Goal: Task Accomplishment & Management: Use online tool/utility

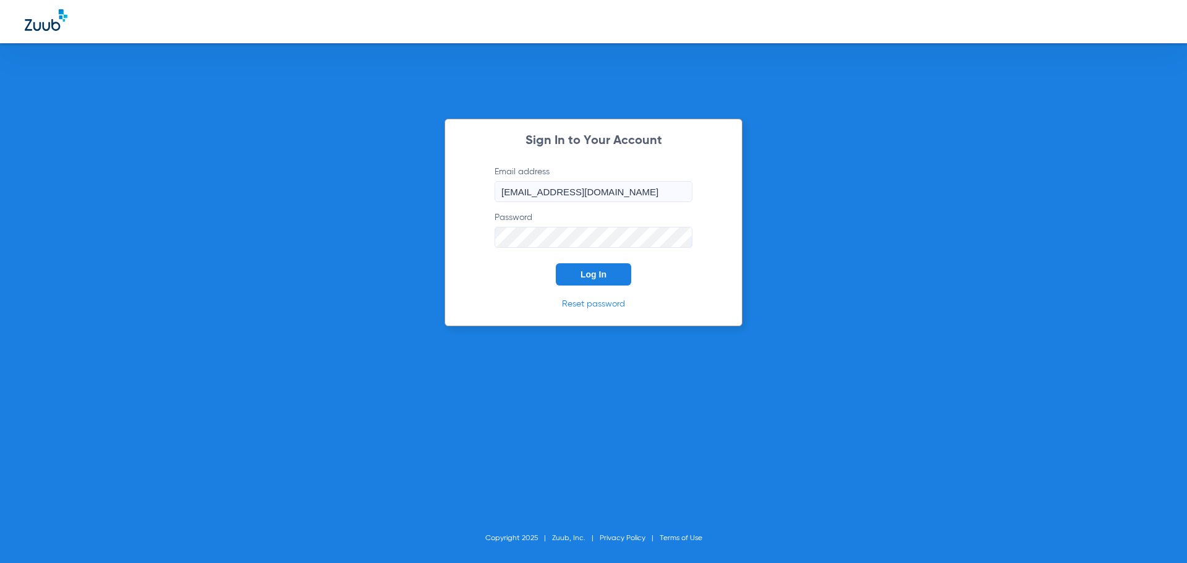
click at [604, 278] on span "Log In" at bounding box center [593, 275] width 26 height 10
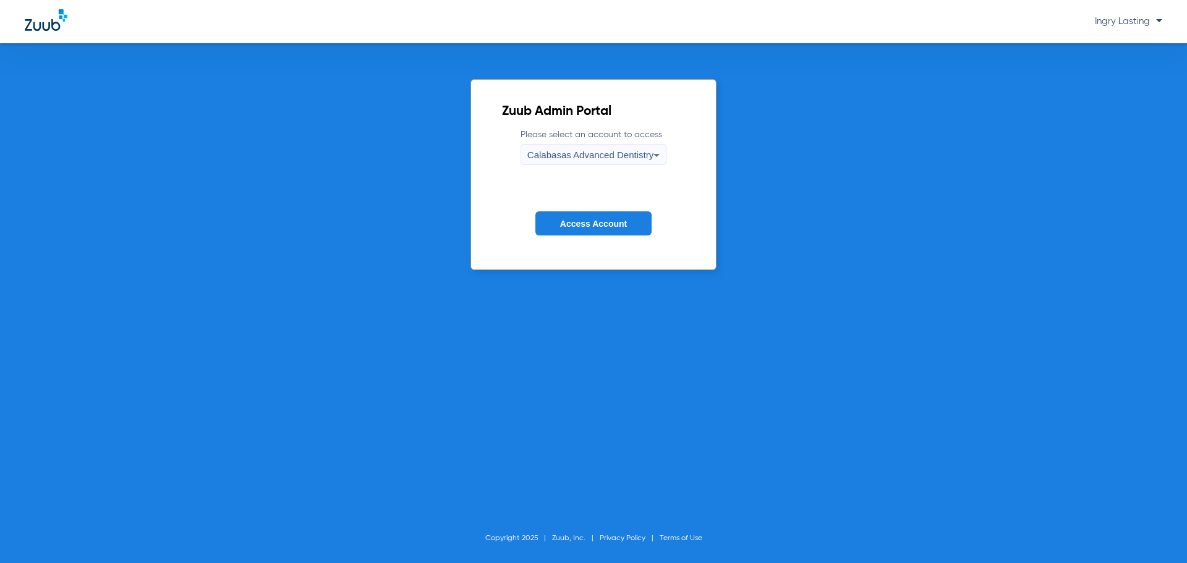
click at [575, 164] on div "Calabasas Advanced Dentistry" at bounding box center [590, 155] width 126 height 21
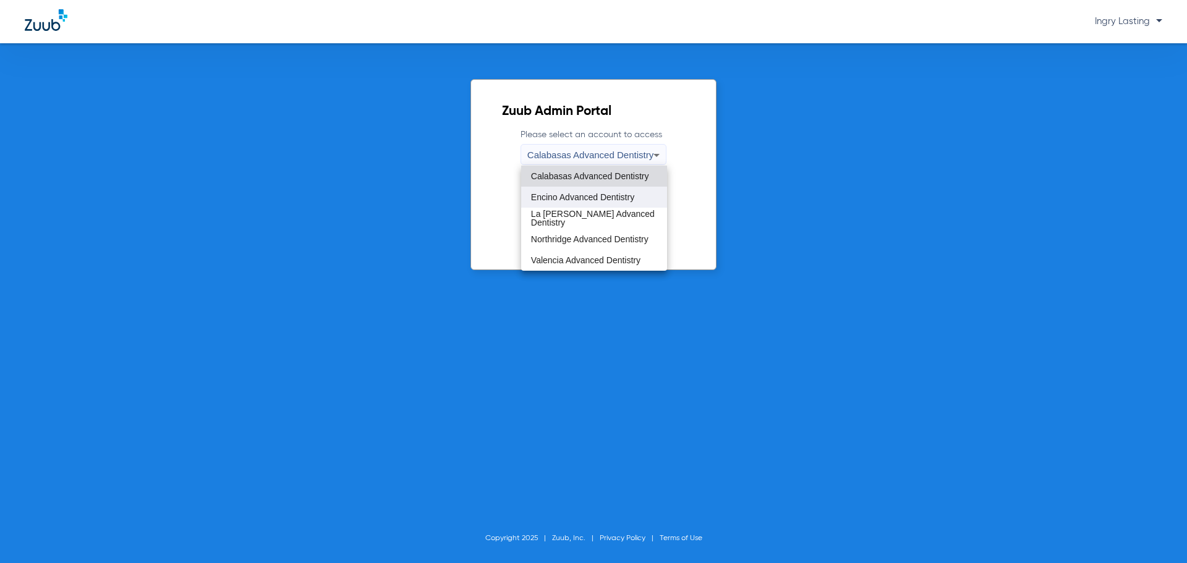
click at [582, 206] on mat-option "Encino Advanced Dentistry" at bounding box center [594, 197] width 146 height 21
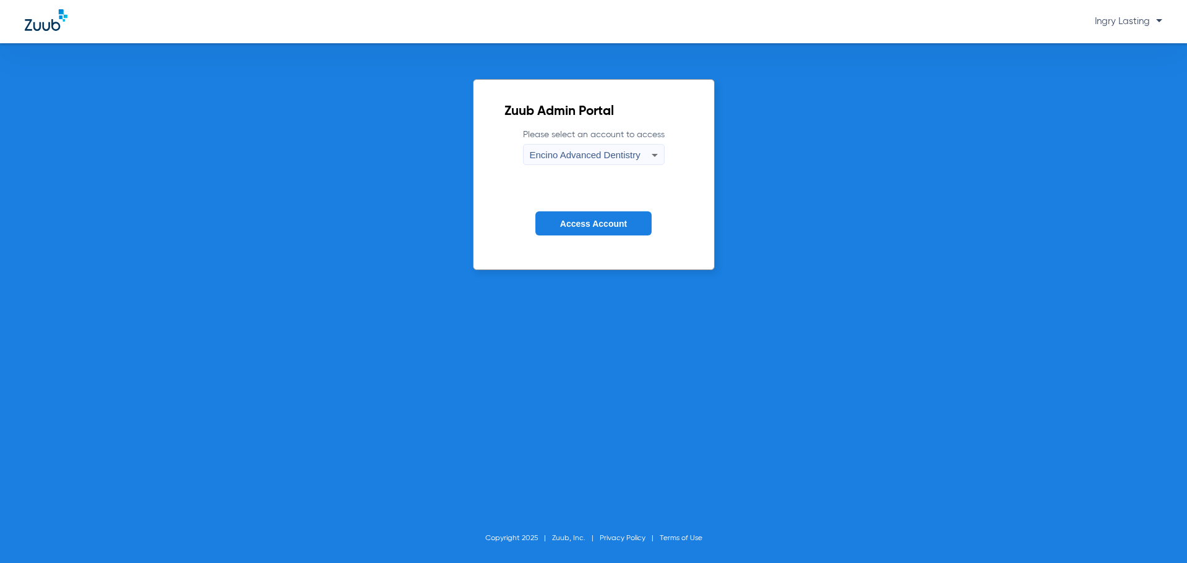
click at [587, 211] on form "Please select an account to access Encino Advanced Dentistry Access Account" at bounding box center [593, 191] width 179 height 125
click at [587, 215] on button "Access Account" at bounding box center [593, 223] width 116 height 24
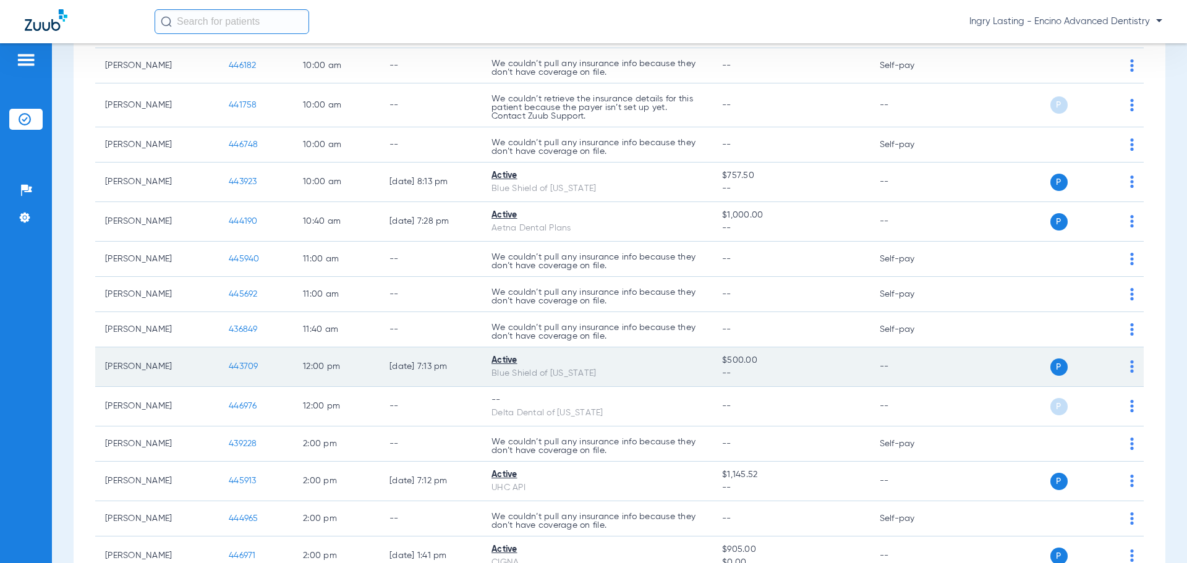
scroll to position [247, 0]
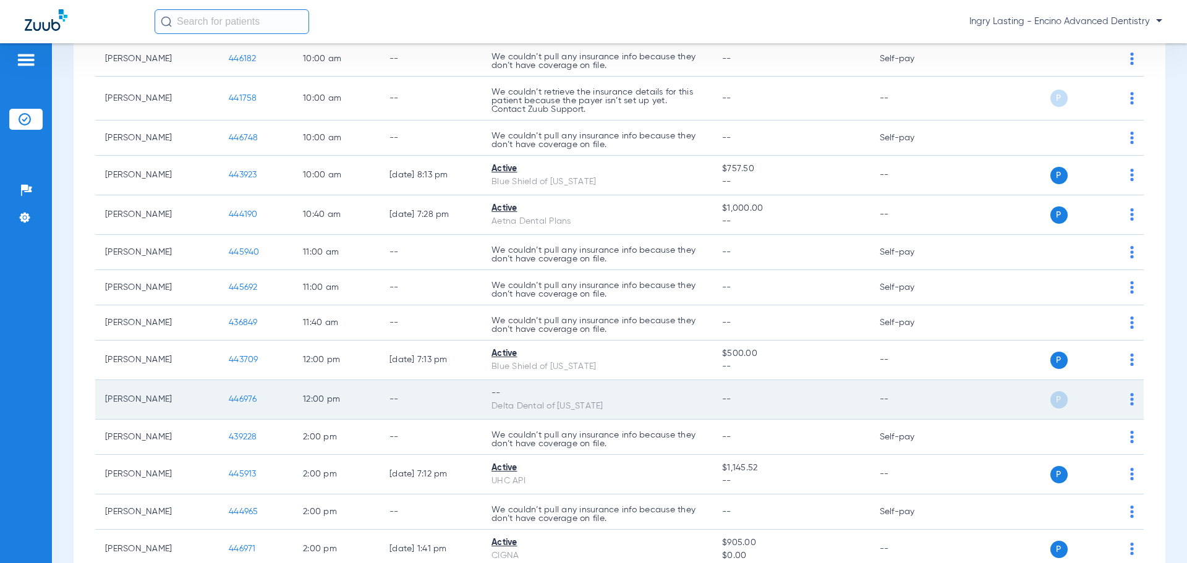
click at [232, 396] on span "446976" at bounding box center [243, 399] width 28 height 9
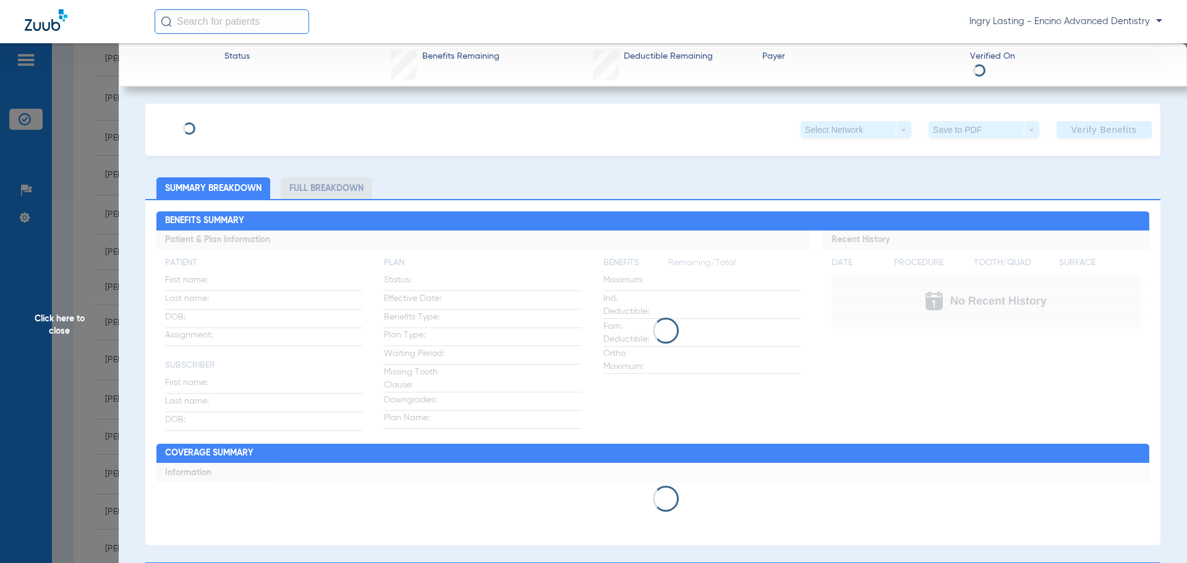
type input "Josh"
type input "Ickovic"
type input "01/30/1978"
type input "0039608241"
type input "07917"
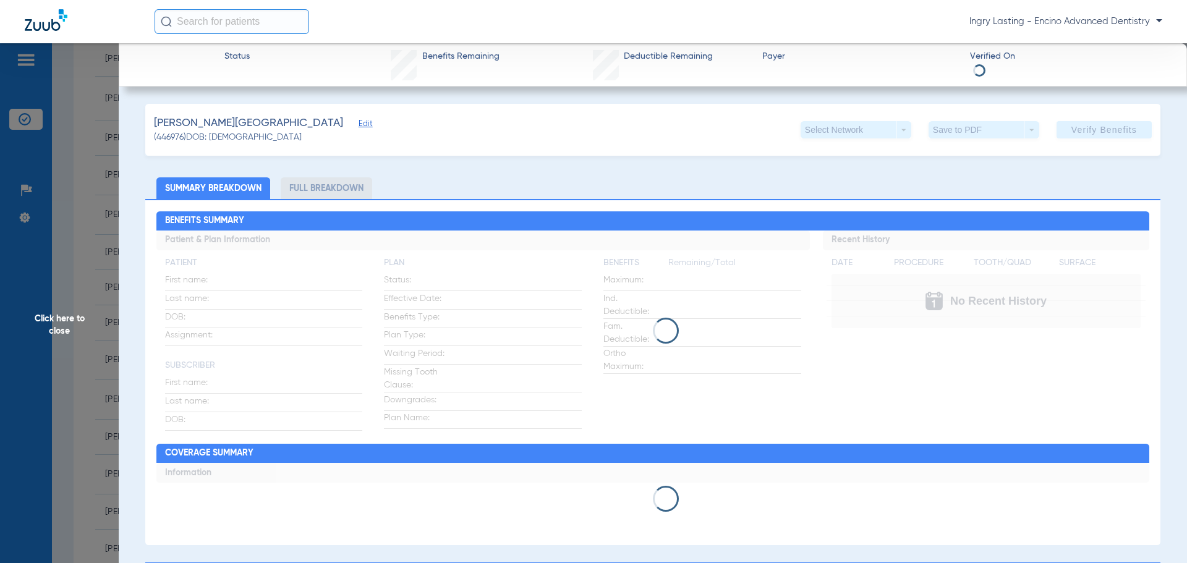
click at [359, 130] on span "Edit" at bounding box center [364, 125] width 11 height 12
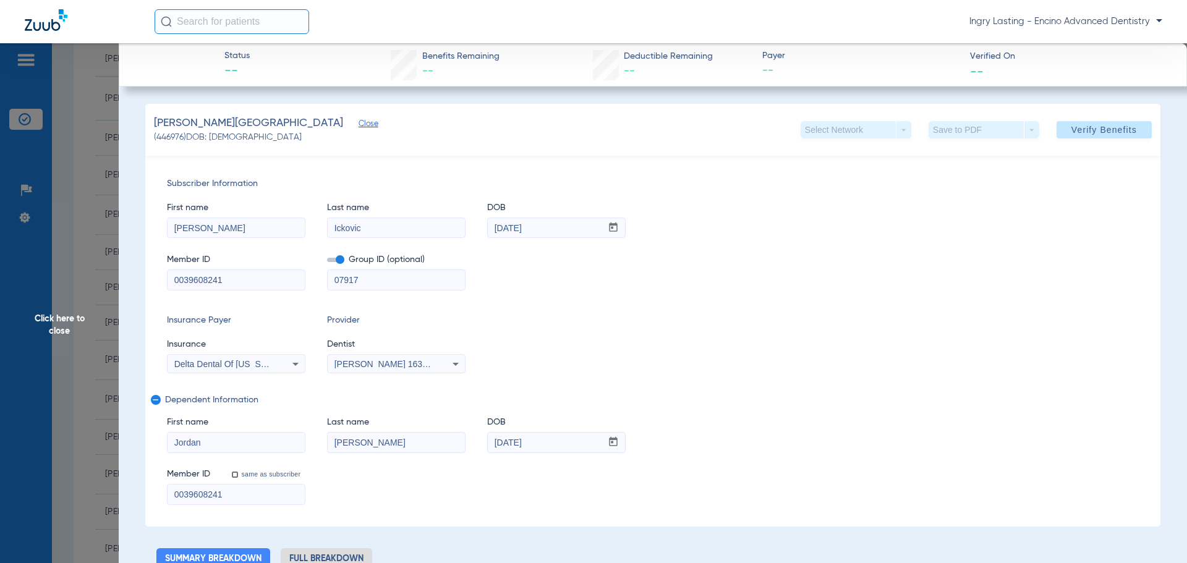
click at [92, 155] on span "Click here to close" at bounding box center [59, 324] width 119 height 563
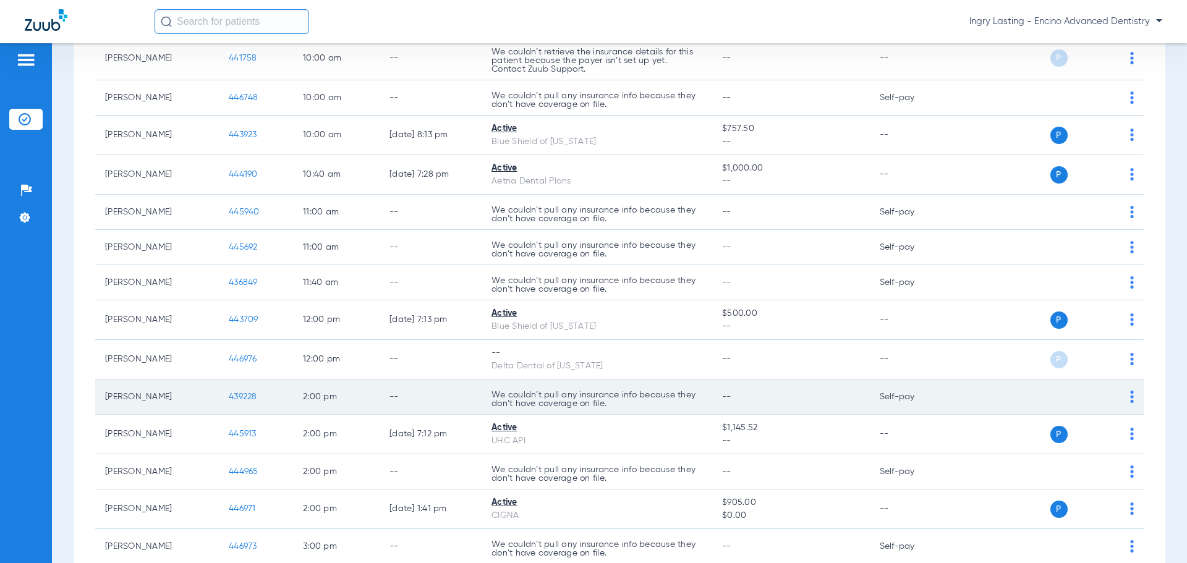
scroll to position [309, 0]
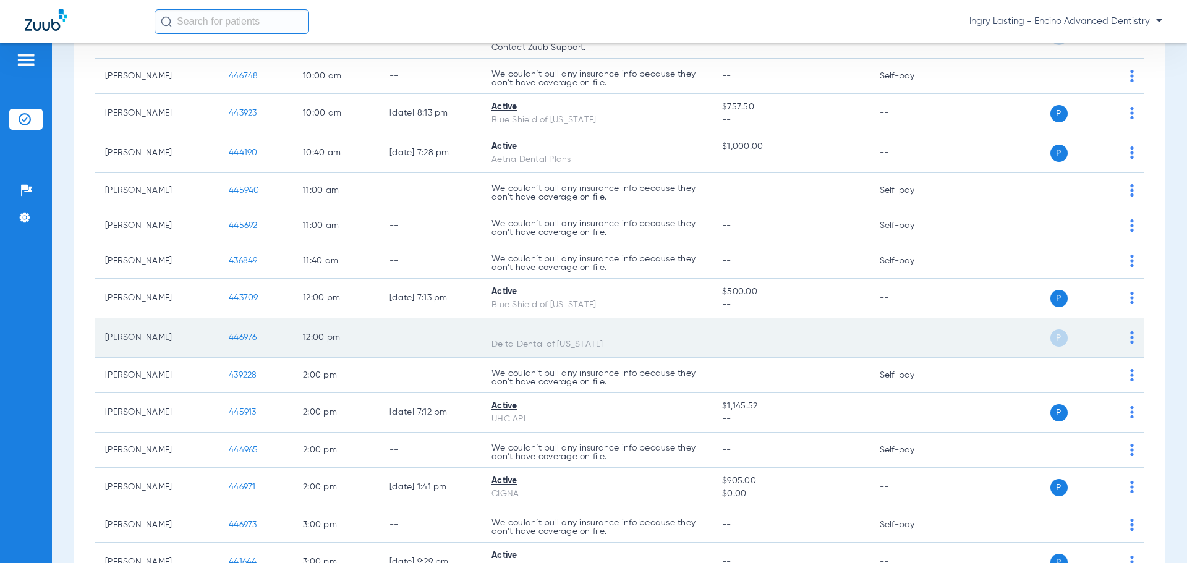
click at [245, 336] on span "446976" at bounding box center [243, 337] width 28 height 9
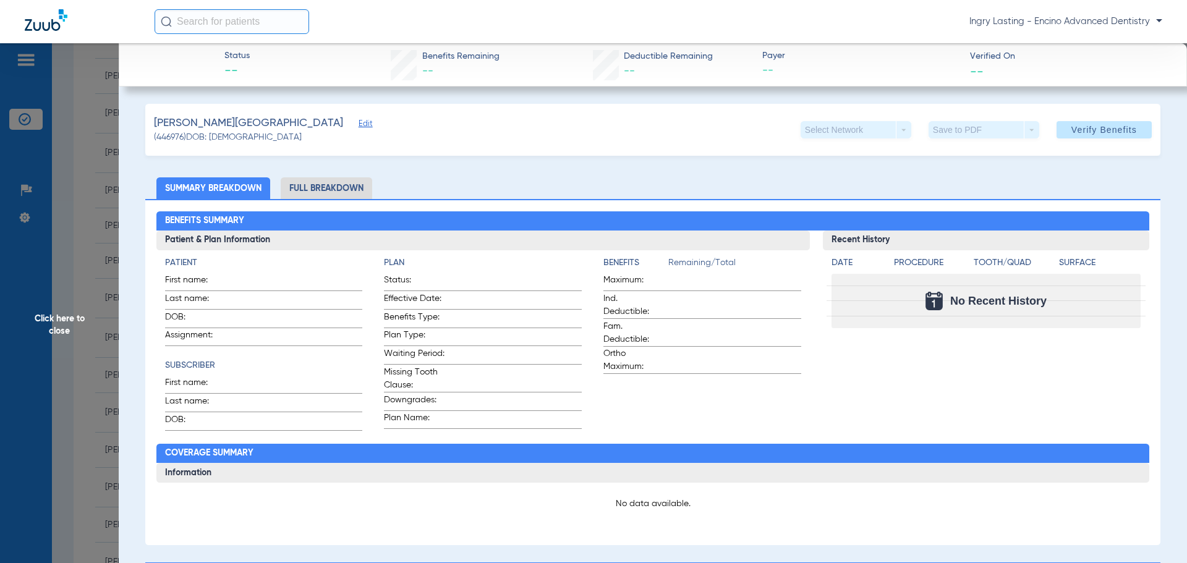
click at [359, 127] on span "Edit" at bounding box center [364, 125] width 11 height 12
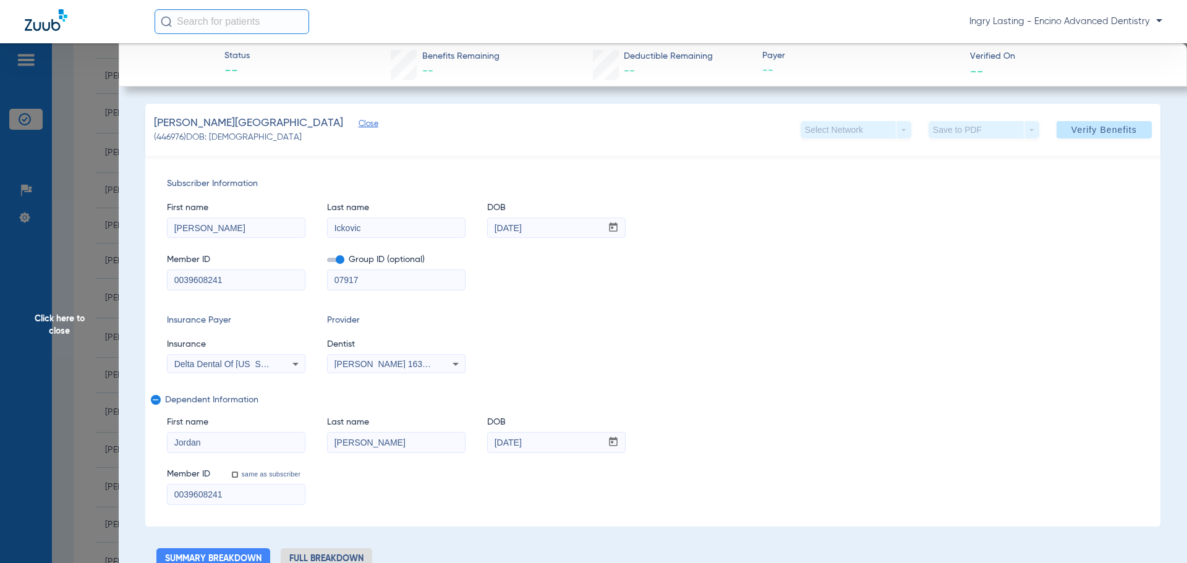
drag, startPoint x: 347, startPoint y: 260, endPoint x: 337, endPoint y: 258, distance: 10.2
click at [346, 260] on span "Group ID (optional)" at bounding box center [396, 259] width 138 height 13
click at [336, 258] on span at bounding box center [335, 260] width 17 height 4
click at [327, 262] on input "checkbox" at bounding box center [327, 262] width 0 height 0
click at [1071, 127] on span "Verify Benefits" at bounding box center [1104, 130] width 66 height 10
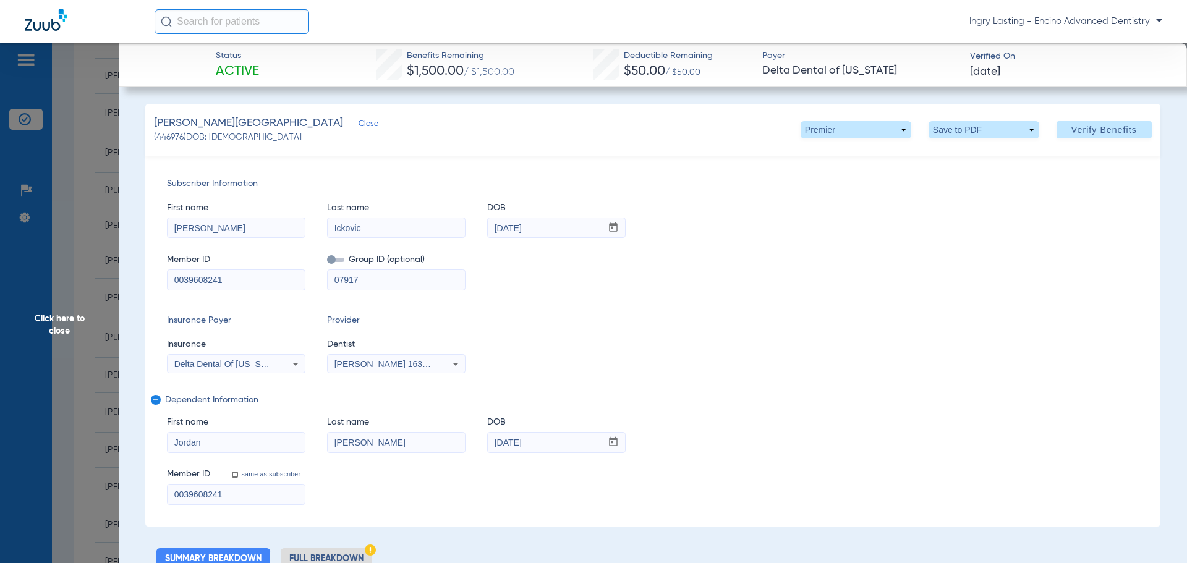
click at [39, 105] on span "Click here to close" at bounding box center [59, 324] width 119 height 563
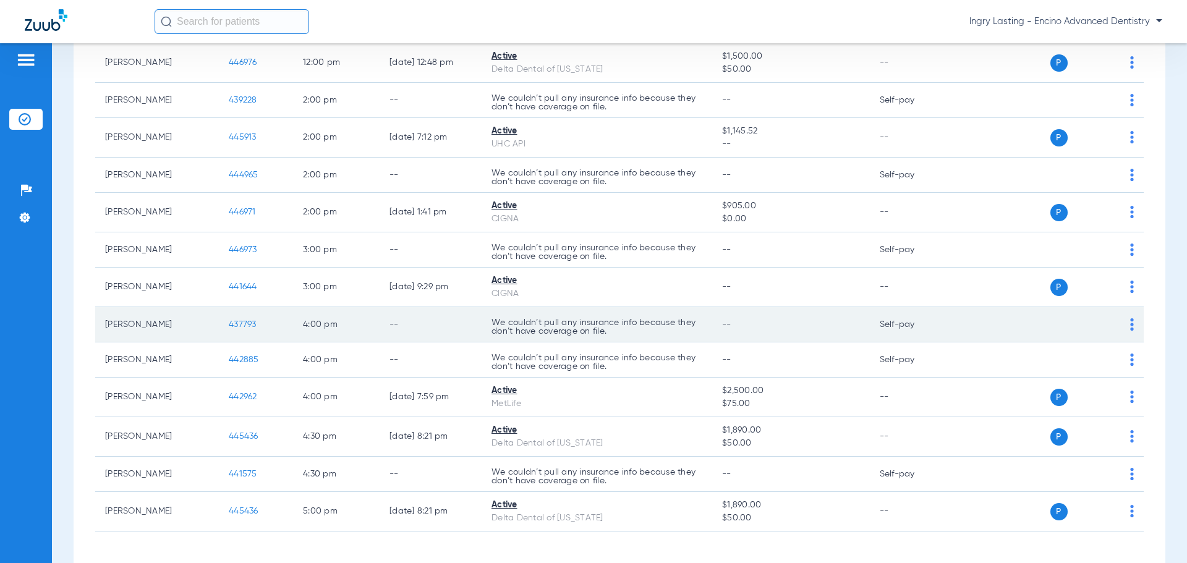
scroll to position [632, 0]
